Goal: Navigation & Orientation: Find specific page/section

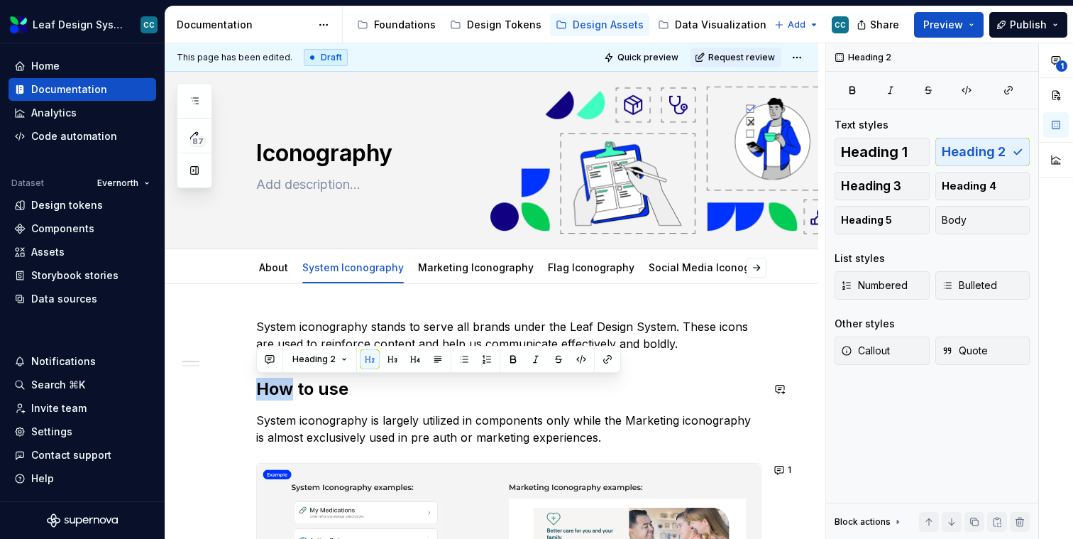
click at [598, 275] on div "Flag Iconography" at bounding box center [591, 267] width 87 height 17
click at [501, 274] on div "Marketing Iconography" at bounding box center [476, 267] width 116 height 14
click at [463, 270] on link "Marketing Iconography" at bounding box center [476, 267] width 116 height 12
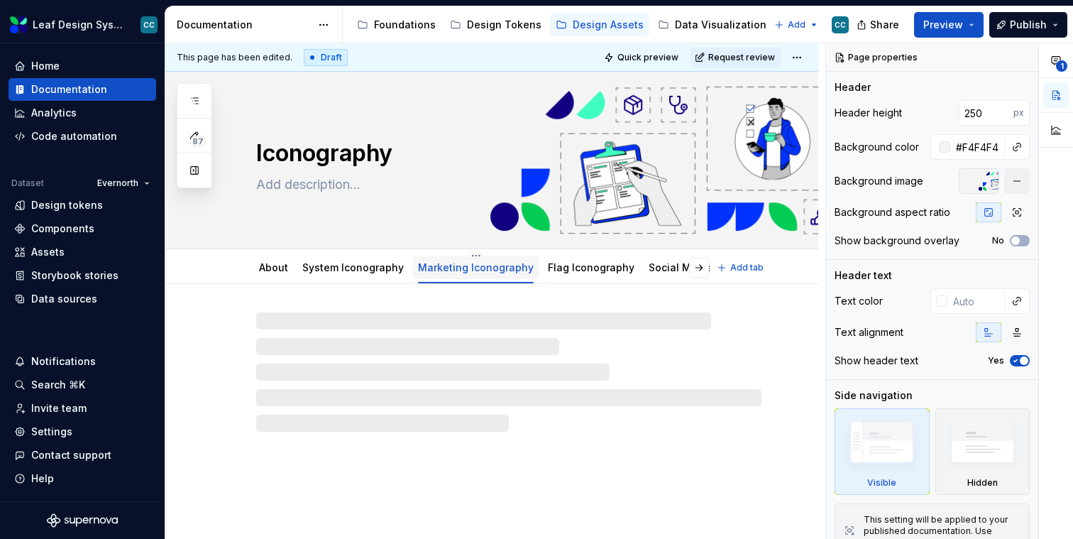
click at [463, 270] on link "Marketing Iconography" at bounding box center [476, 267] width 116 height 12
click at [574, 271] on link "Flag Iconography" at bounding box center [591, 267] width 87 height 12
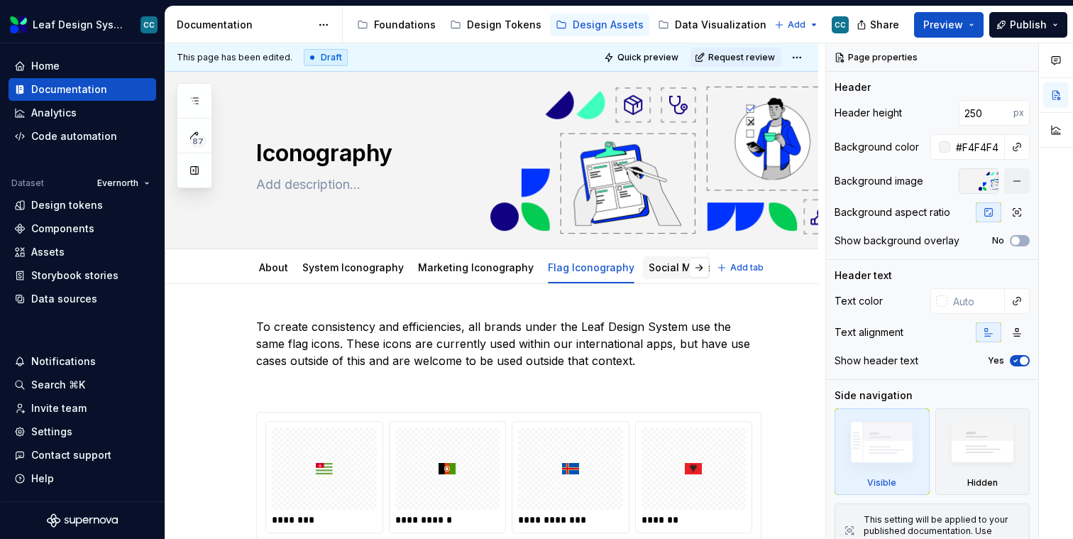
click at [666, 273] on div "Social Media Iconography" at bounding box center [714, 267] width 130 height 14
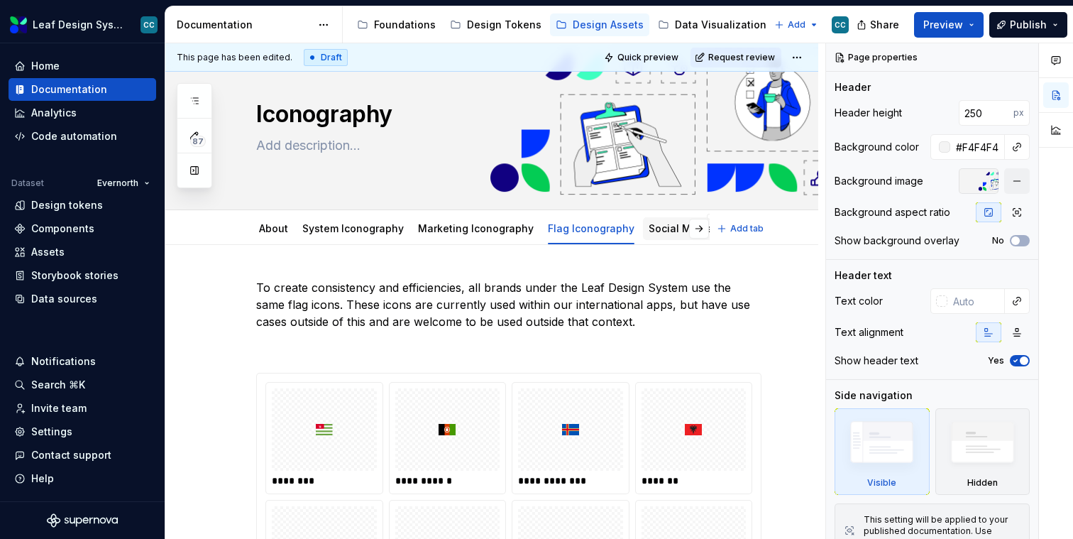
click at [671, 236] on div "Social Media Iconography" at bounding box center [714, 228] width 130 height 17
click at [668, 233] on link "Social Media Iconography" at bounding box center [714, 228] width 130 height 12
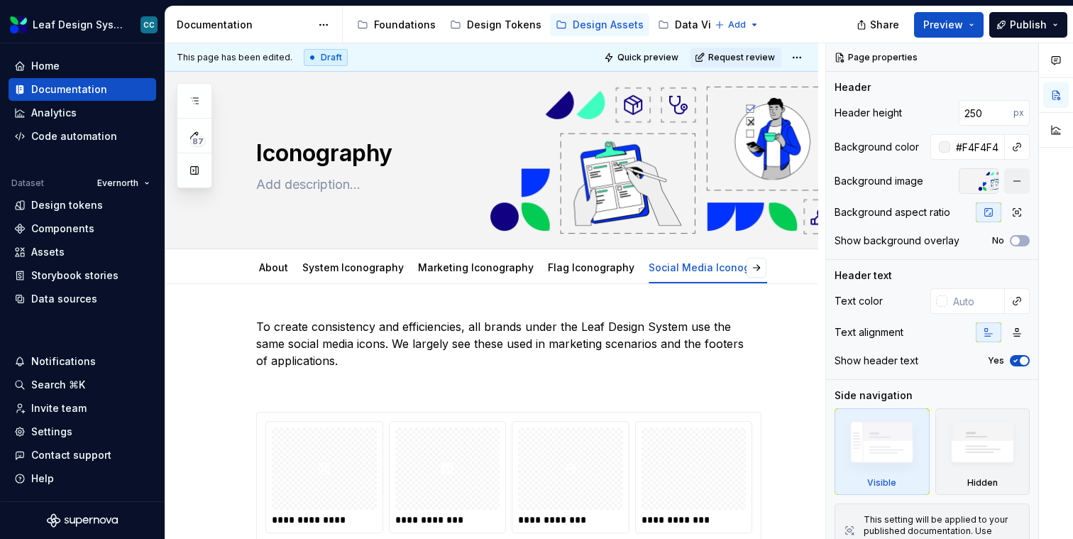
type textarea "*"
